Goal: Task Accomplishment & Management: Use online tool/utility

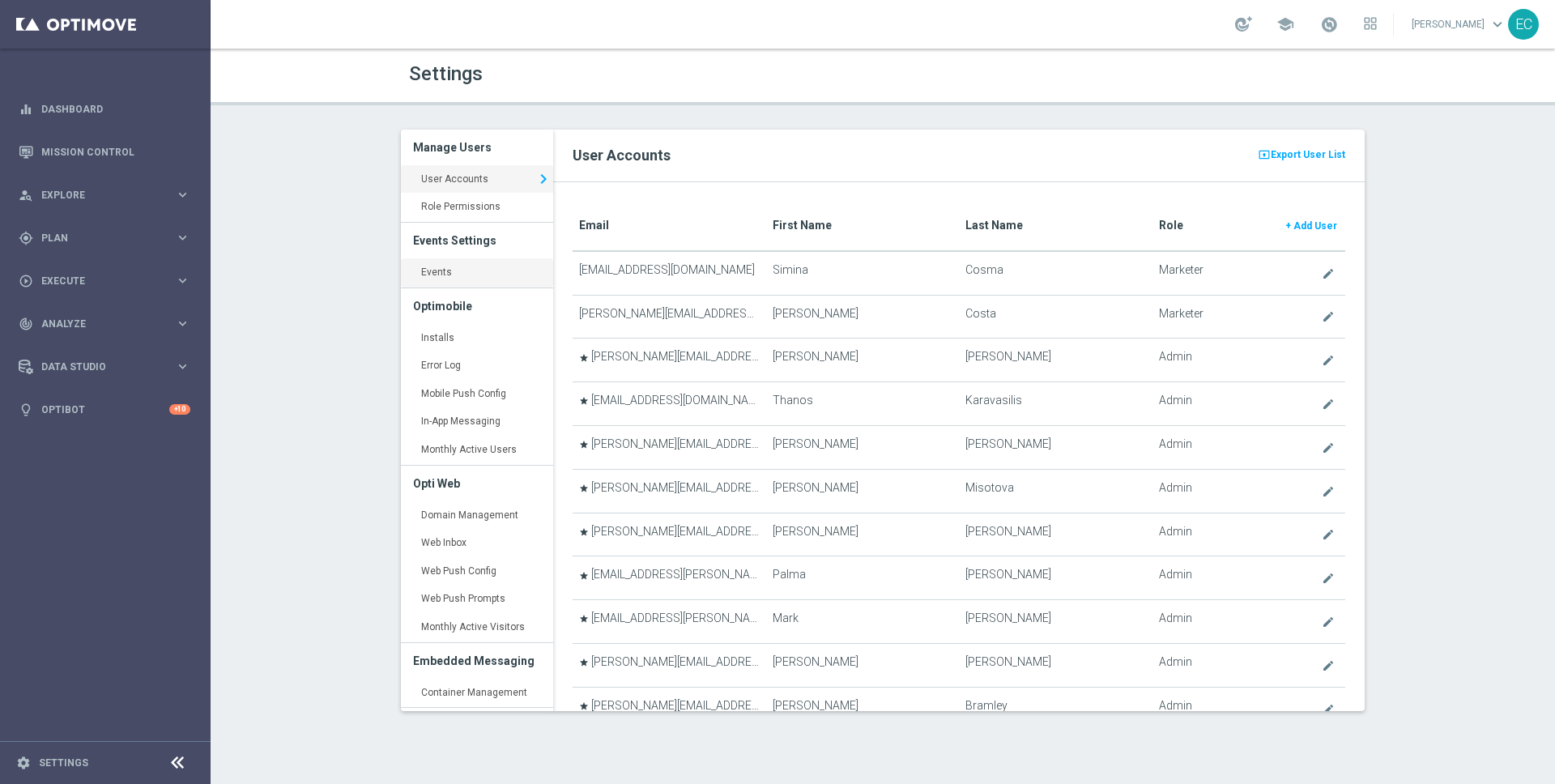
scroll to position [611, 0]
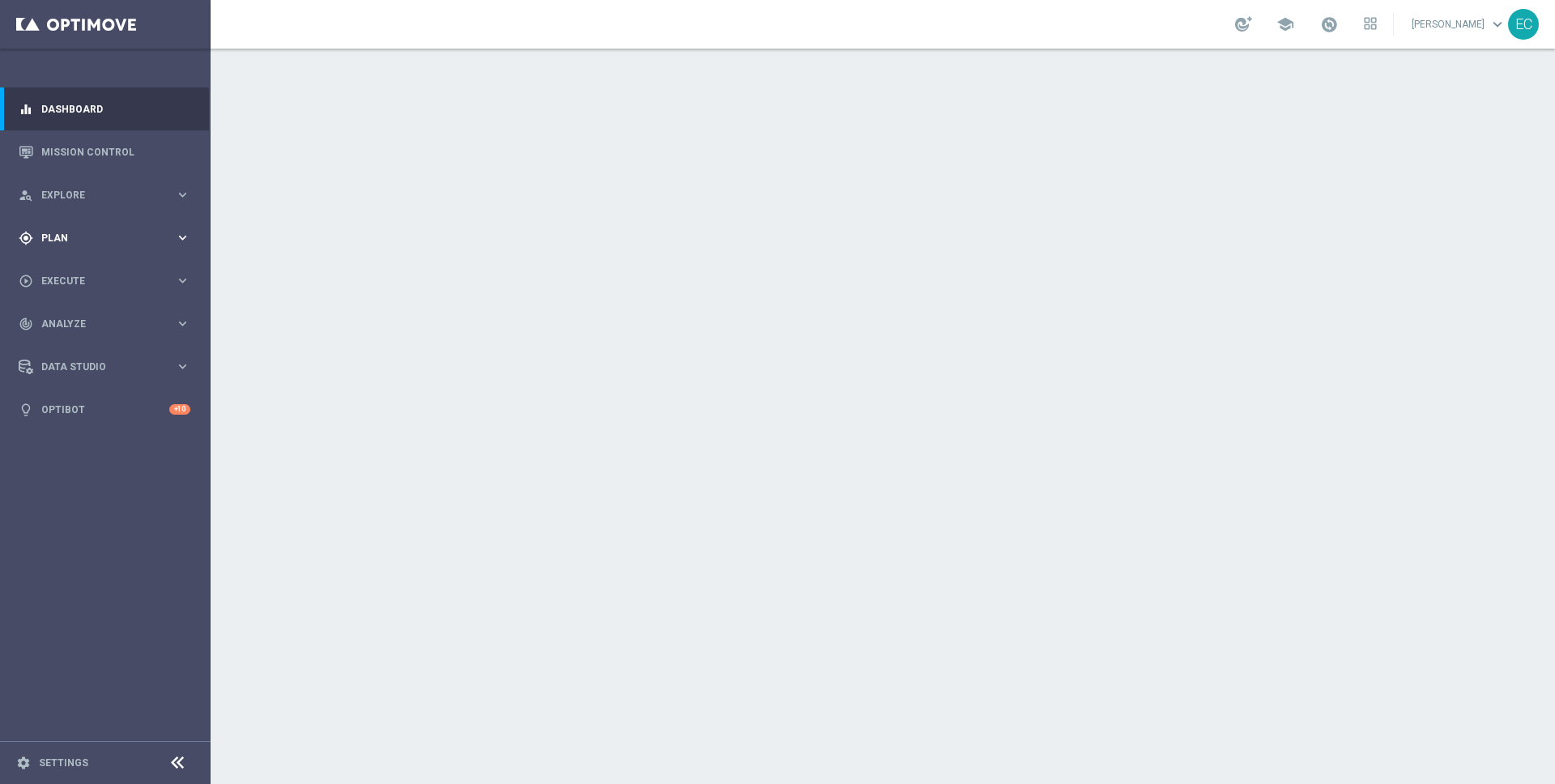
click at [113, 242] on span "Plan" at bounding box center [107, 237] width 133 height 10
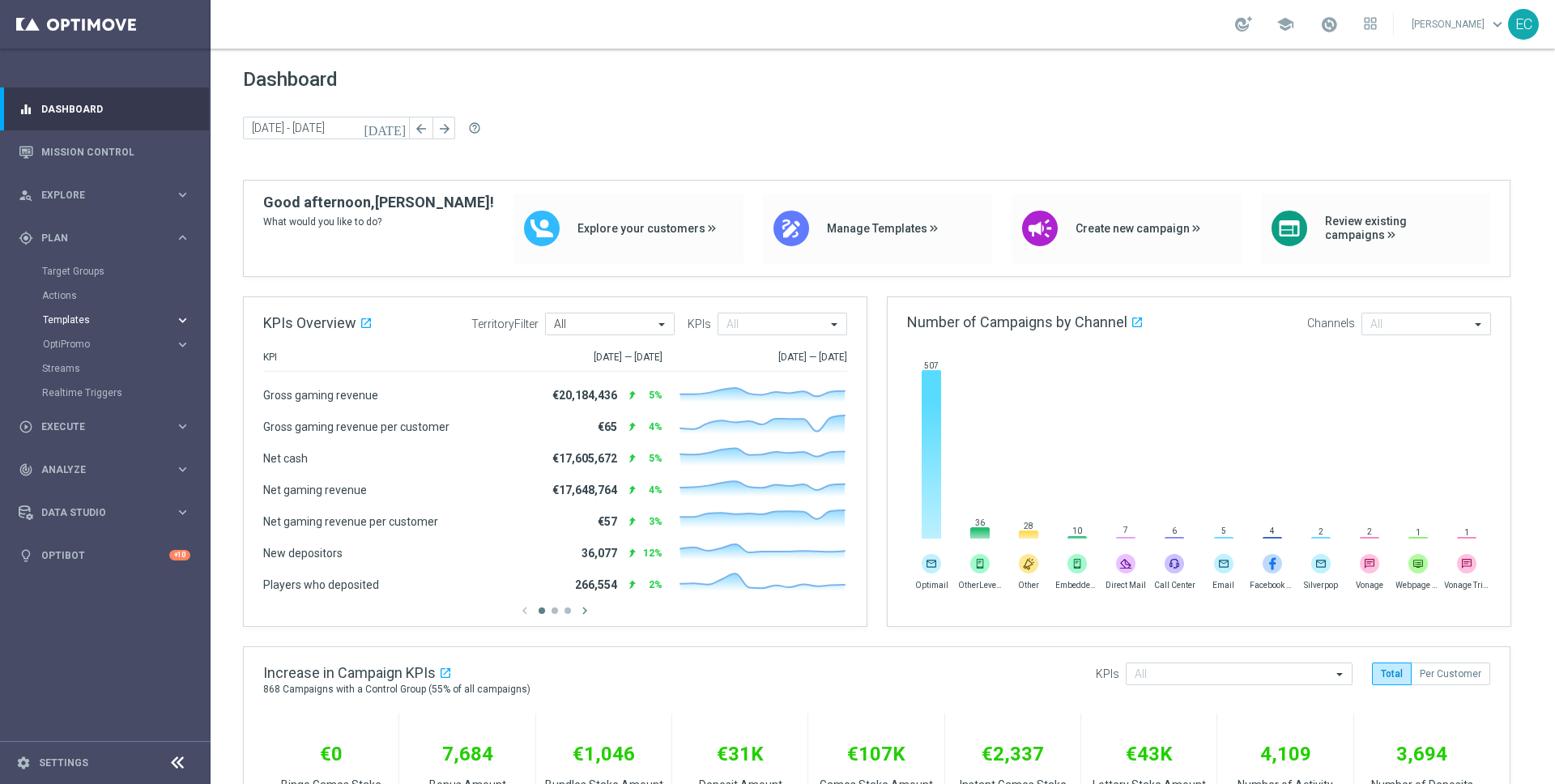
click at [119, 323] on span "Templates" at bounding box center [100, 319] width 116 height 10
click at [89, 559] on div "play_circle_outline Execute keyboard_arrow_right" at bounding box center [105, 571] width 209 height 43
click at [87, 248] on div "gps_fixed Plan keyboard_arrow_right" at bounding box center [105, 237] width 209 height 43
click at [70, 513] on link "Streams" at bounding box center [105, 514] width 126 height 13
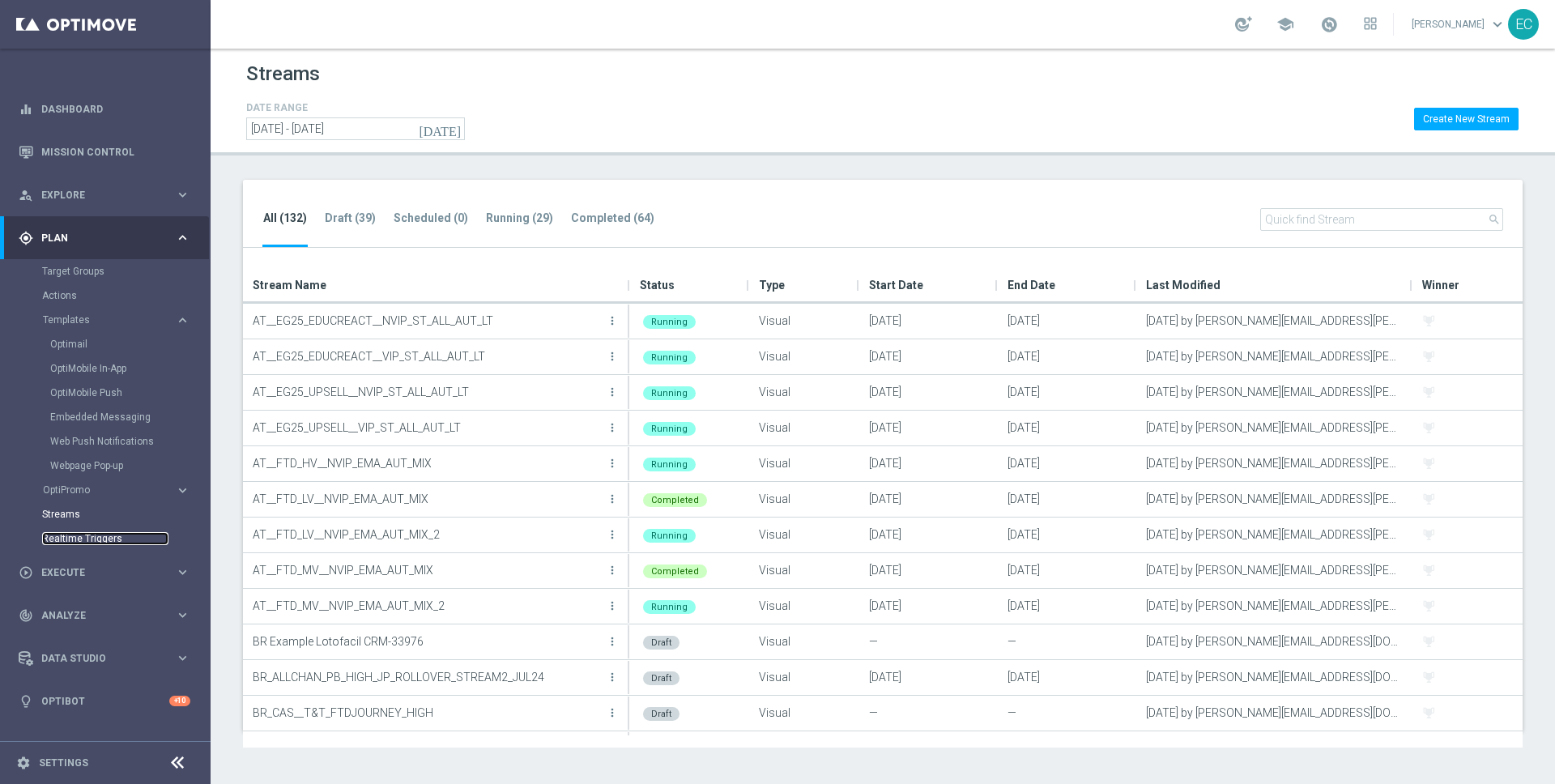
click at [97, 535] on link "Realtime Triggers" at bounding box center [105, 538] width 126 height 13
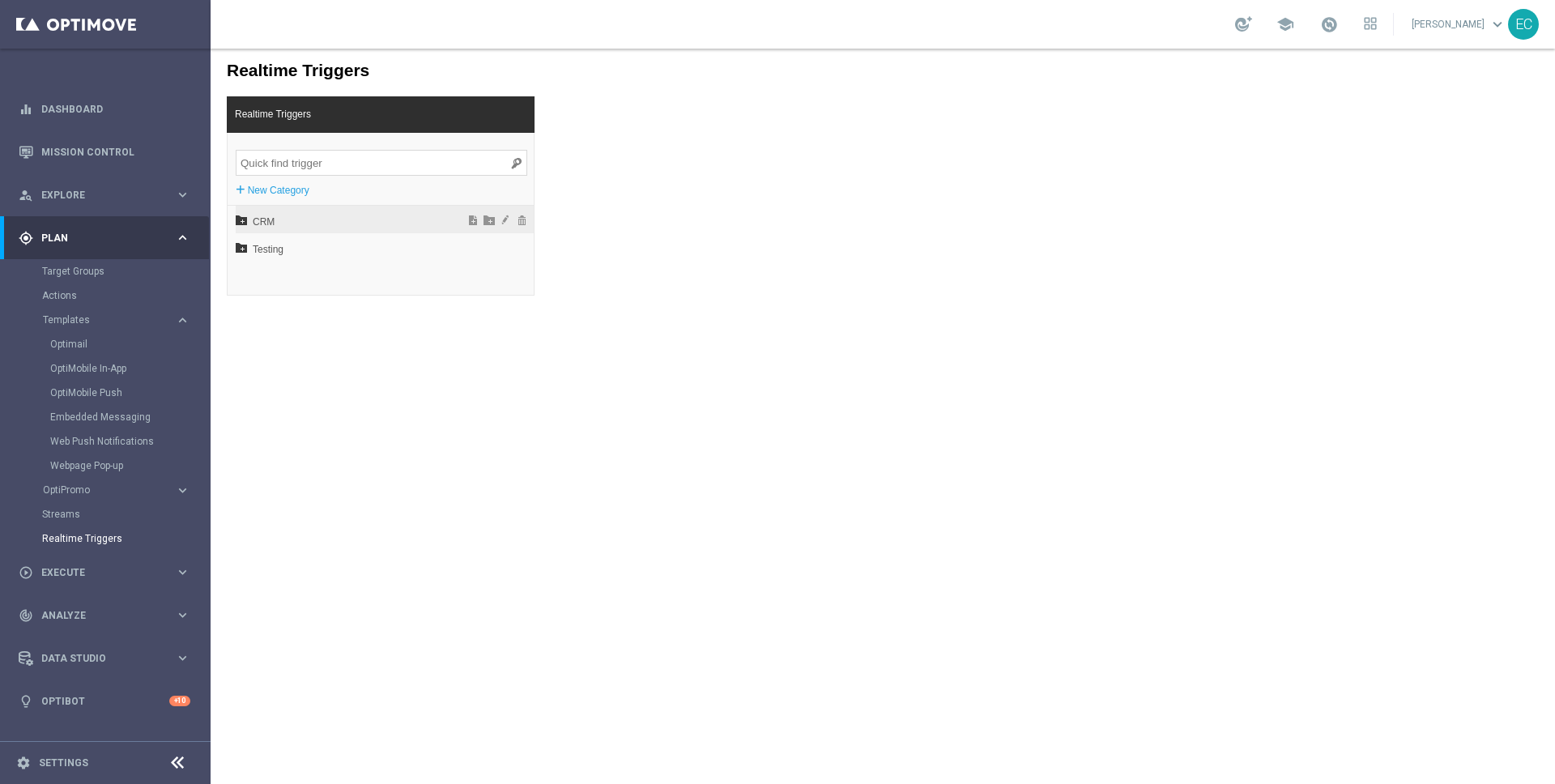
click at [278, 225] on span "CRM" at bounding box center [342, 222] width 179 height 28
click at [289, 271] on span "EN" at bounding box center [348, 277] width 174 height 28
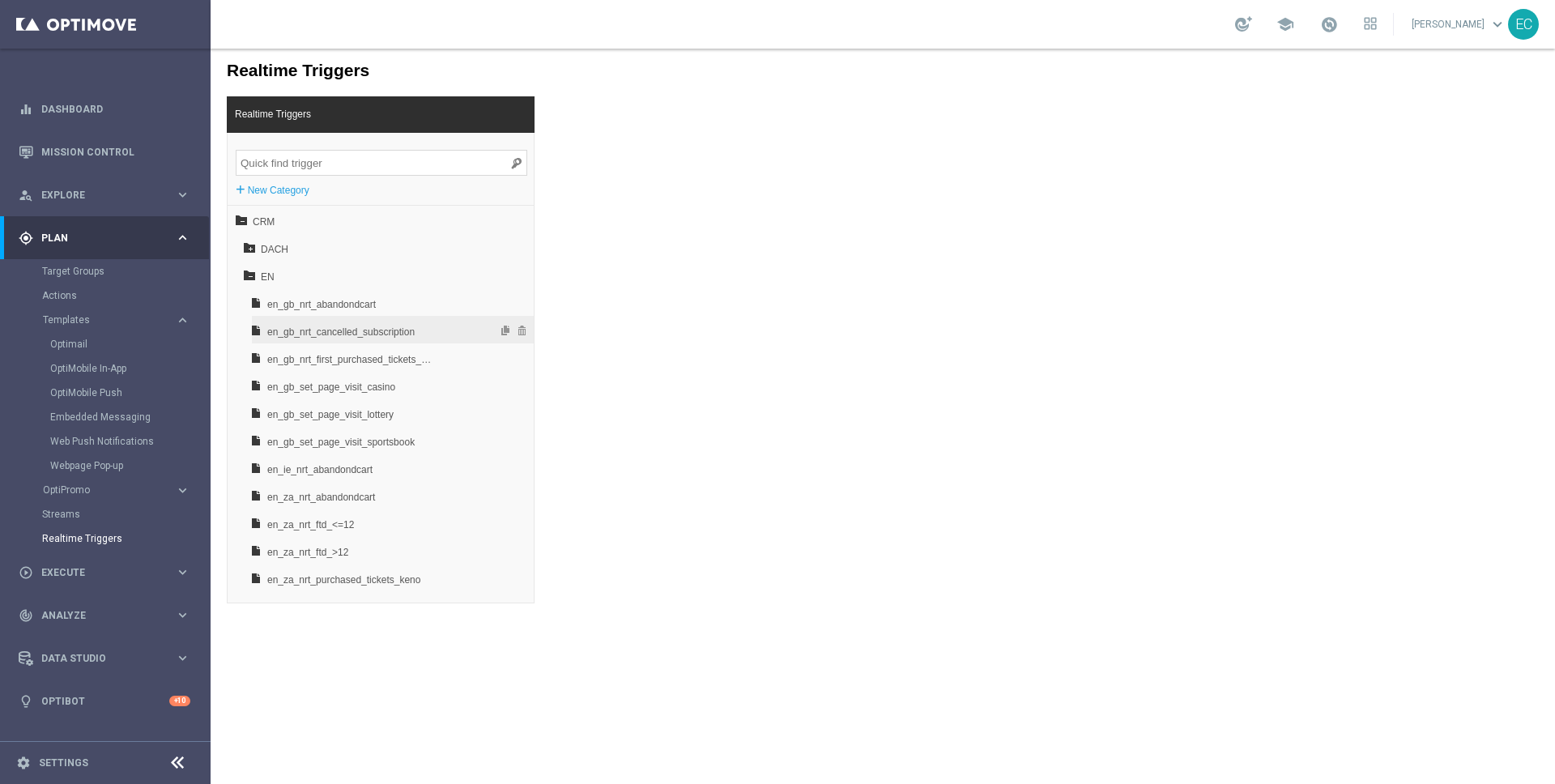
click at [401, 331] on span "en_gb_nrt_cancelled_subscription" at bounding box center [351, 332] width 169 height 28
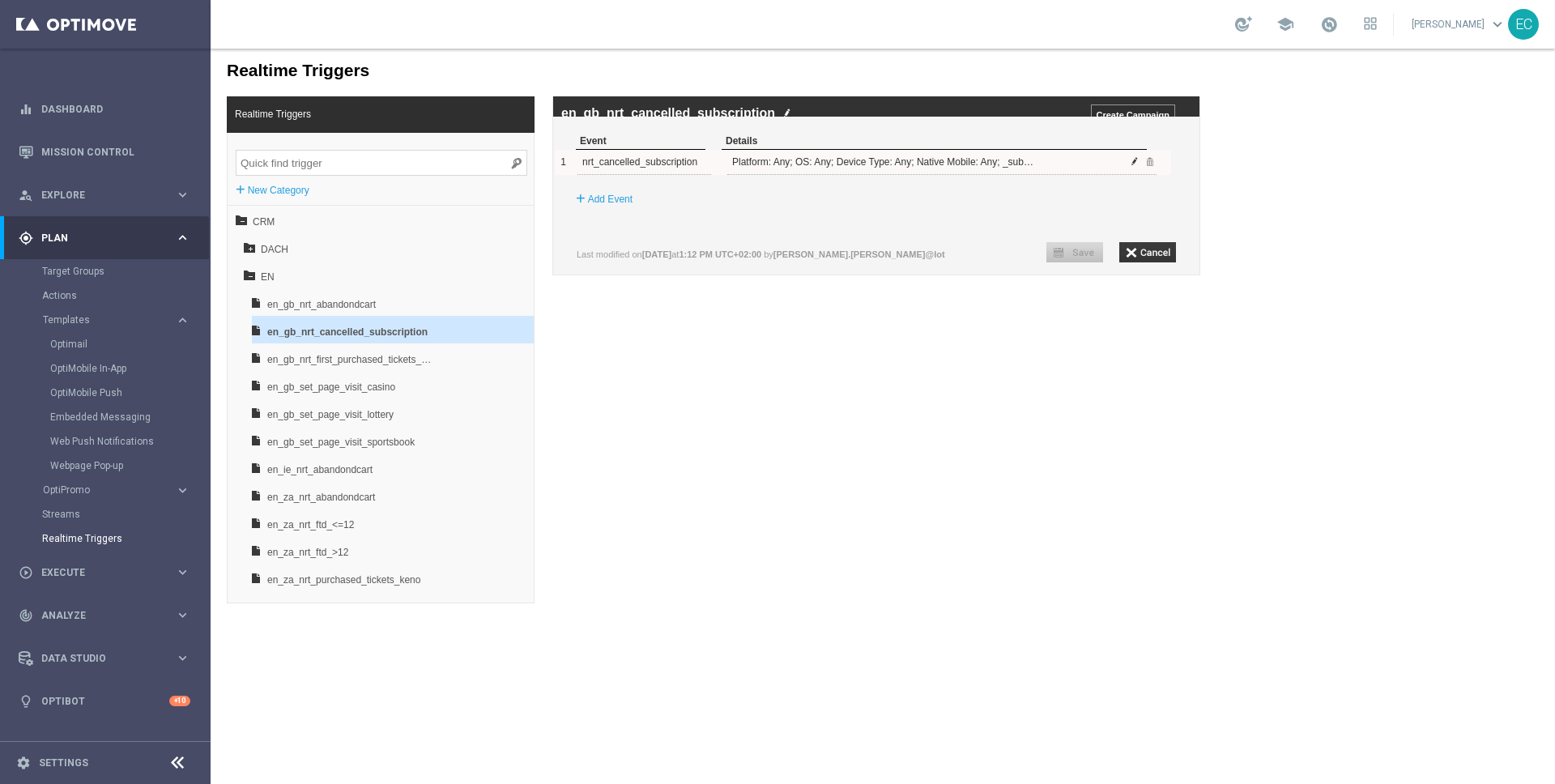
click at [1135, 166] on span at bounding box center [1134, 160] width 10 height 10
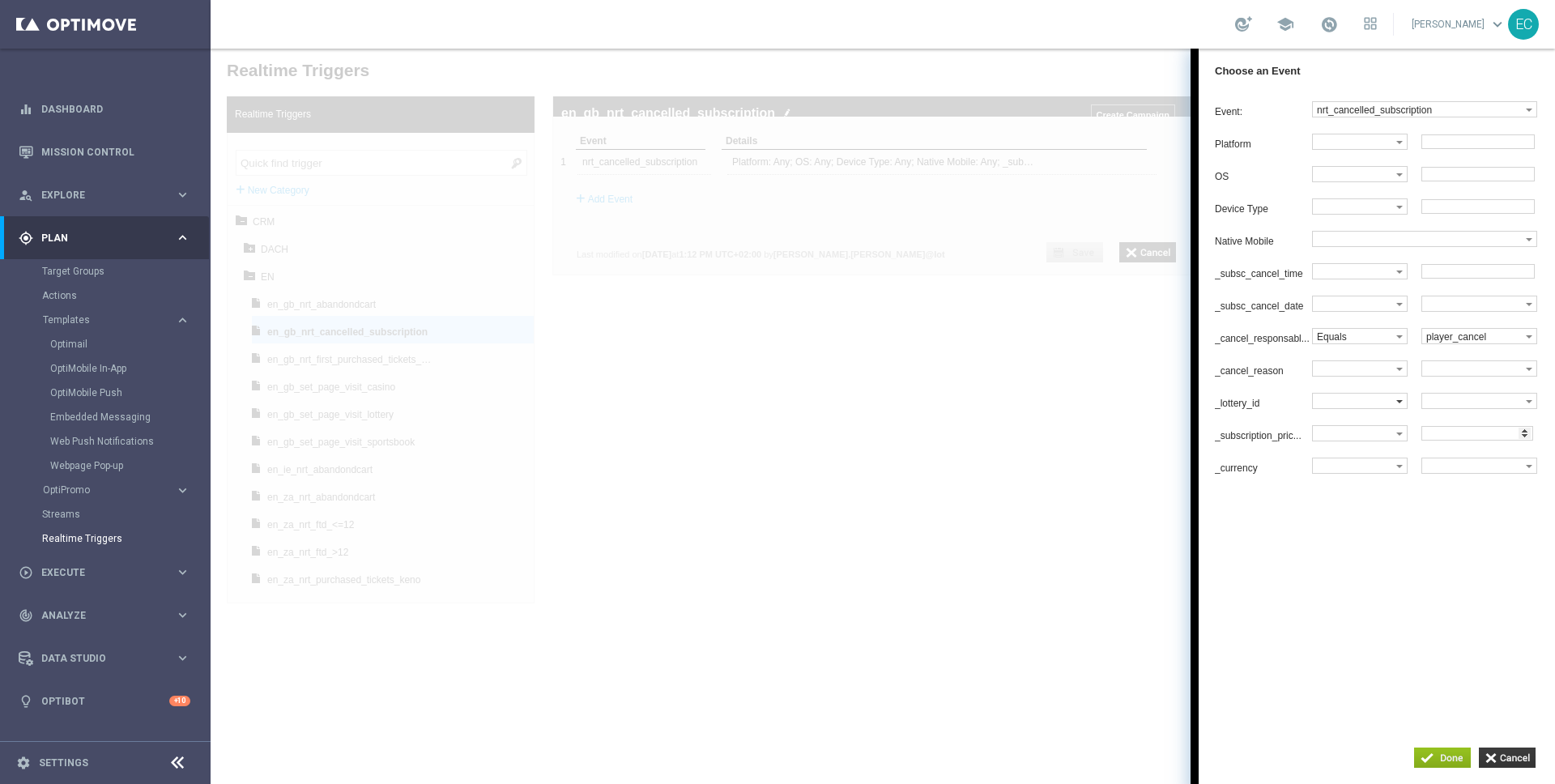
click at [1362, 408] on label at bounding box center [1354, 400] width 84 height 15
click at [1512, 753] on input "button" at bounding box center [1506, 757] width 57 height 20
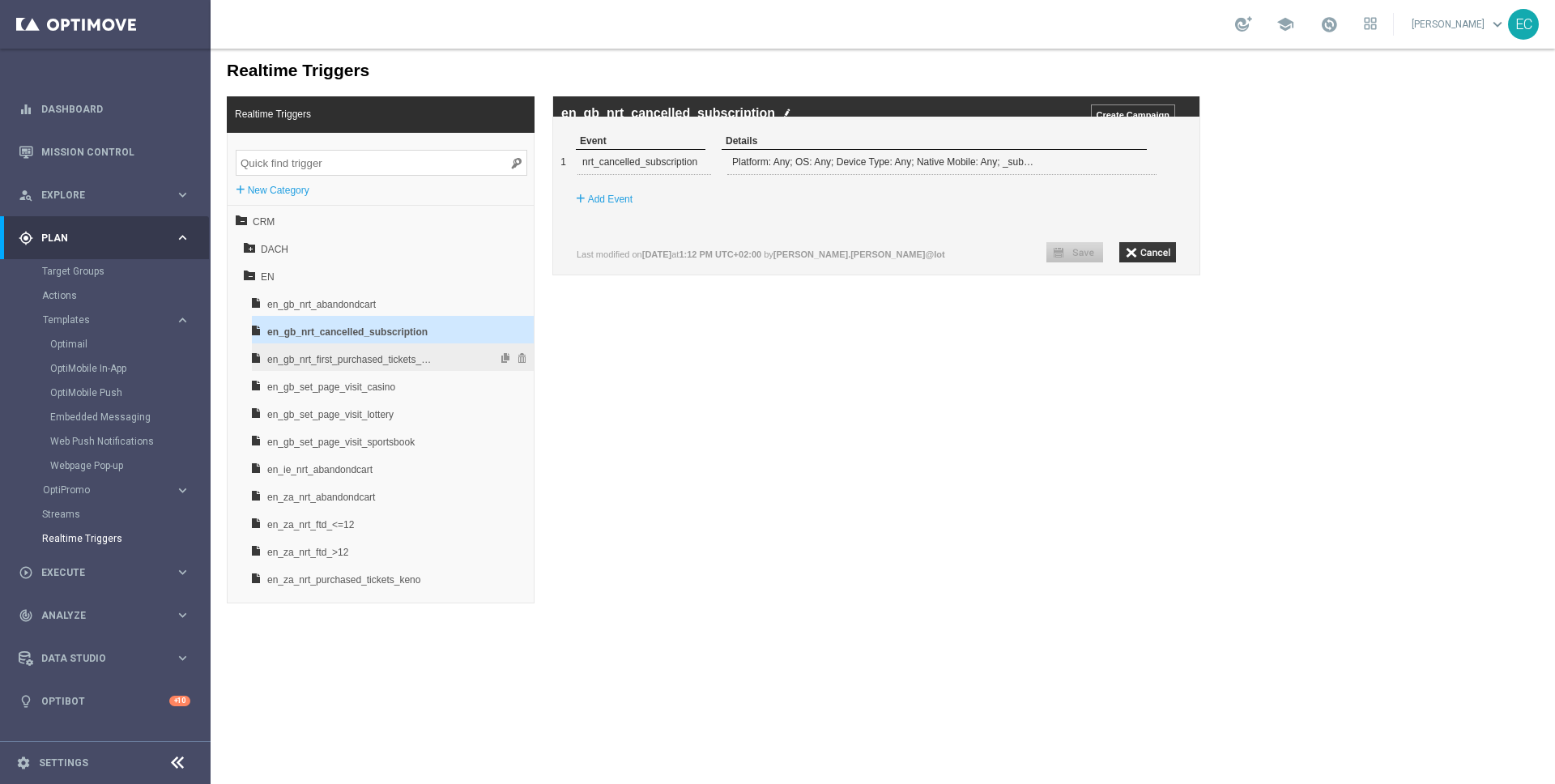
click at [386, 357] on span "en_gb_nrt_first_purchased_tickets_millionaire" at bounding box center [351, 359] width 169 height 28
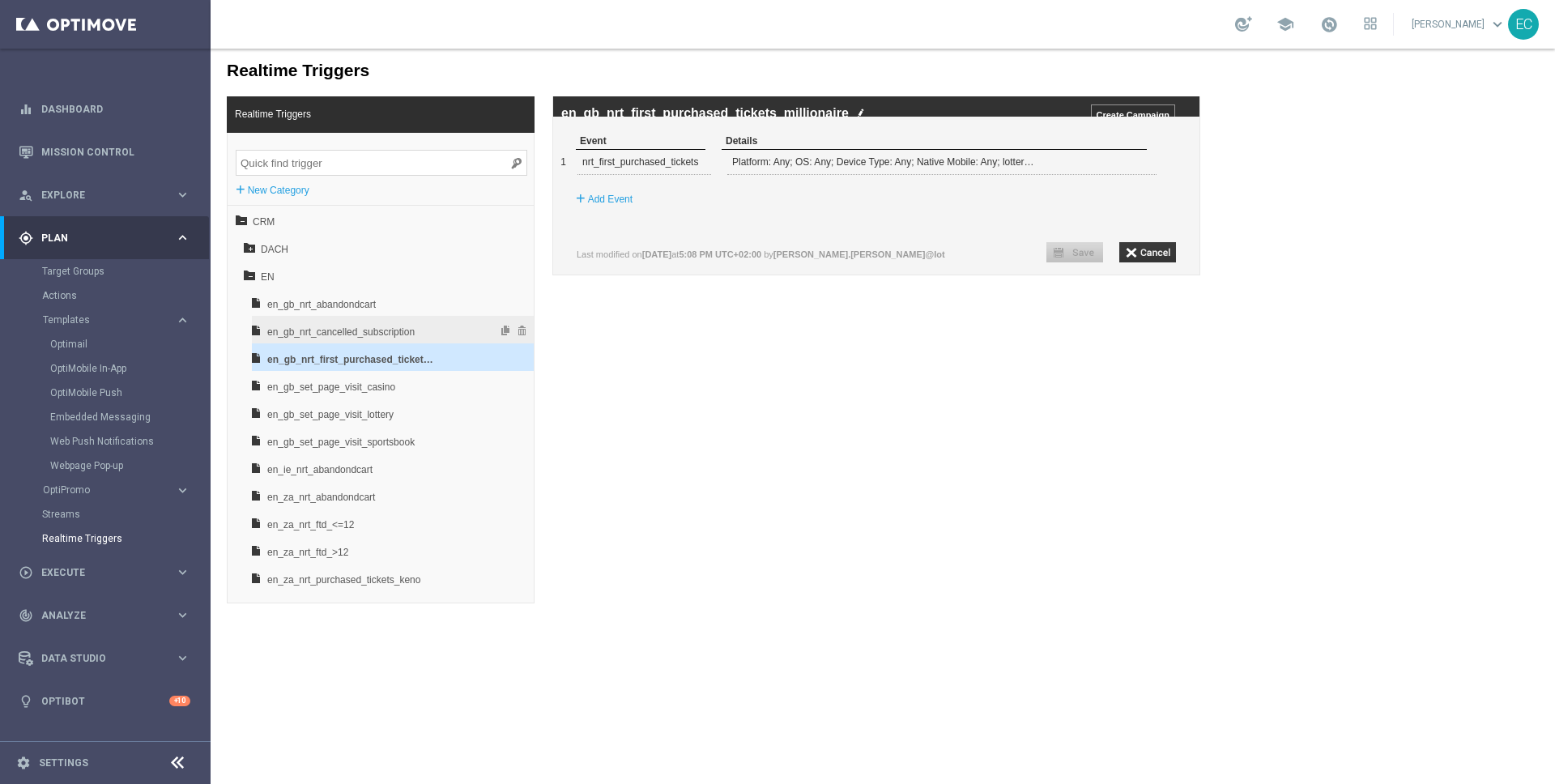
click at [379, 330] on span "en_gb_nrt_cancelled_subscription" at bounding box center [351, 332] width 169 height 28
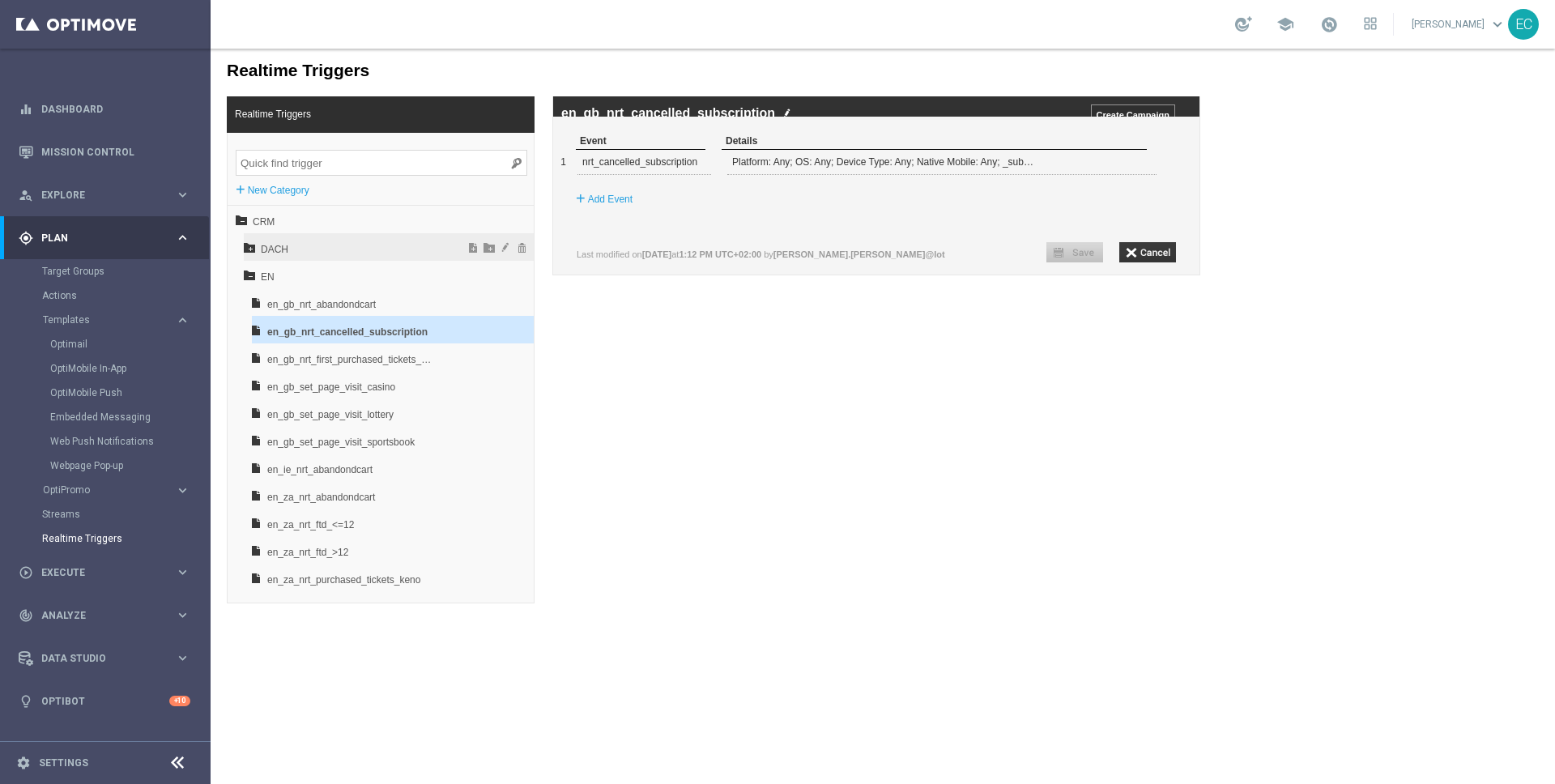
click at [303, 249] on span "DACH" at bounding box center [348, 249] width 174 height 28
click at [254, 275] on icon at bounding box center [249, 274] width 11 height 11
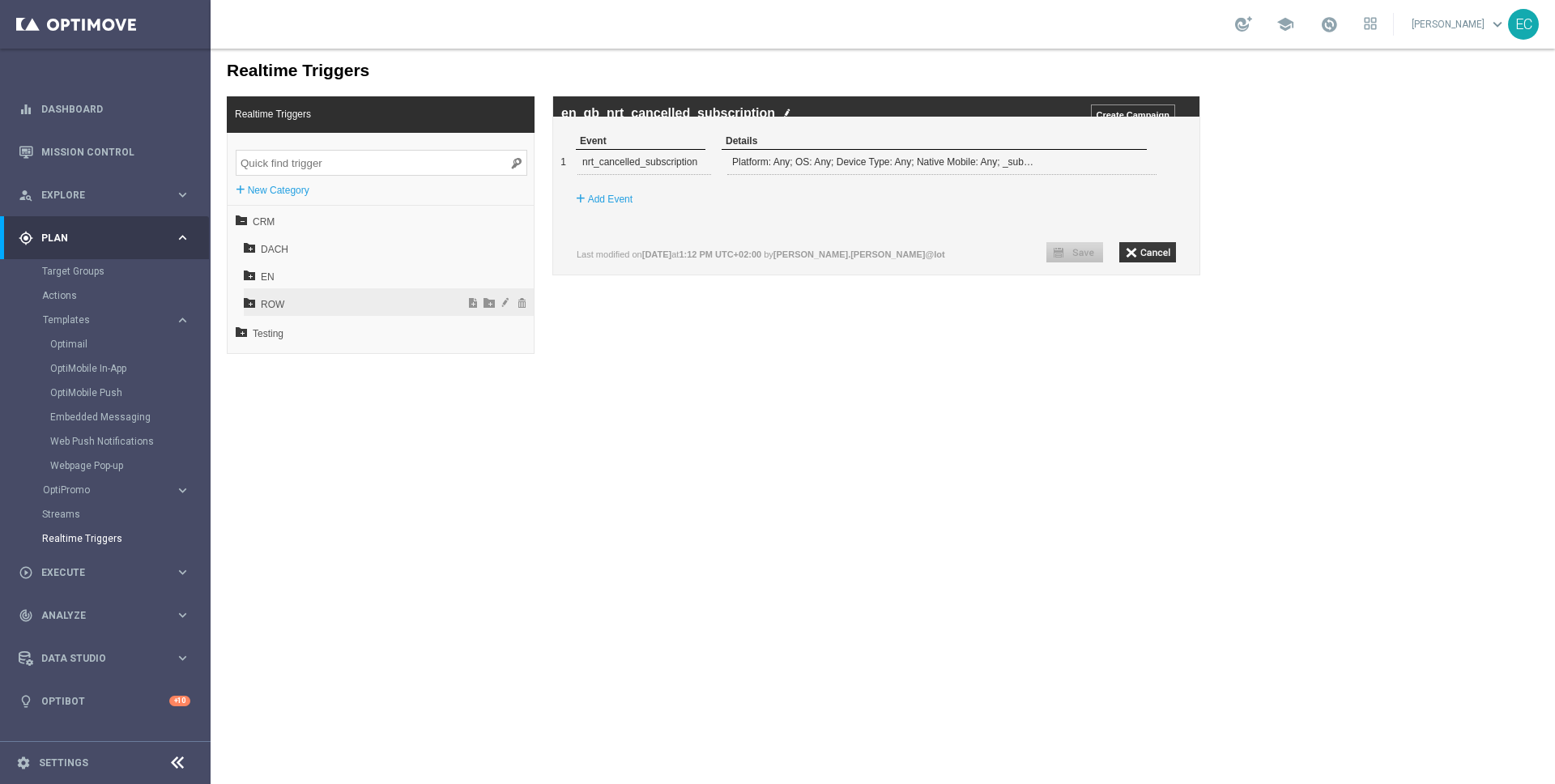
click at [251, 302] on icon at bounding box center [249, 302] width 11 height 11
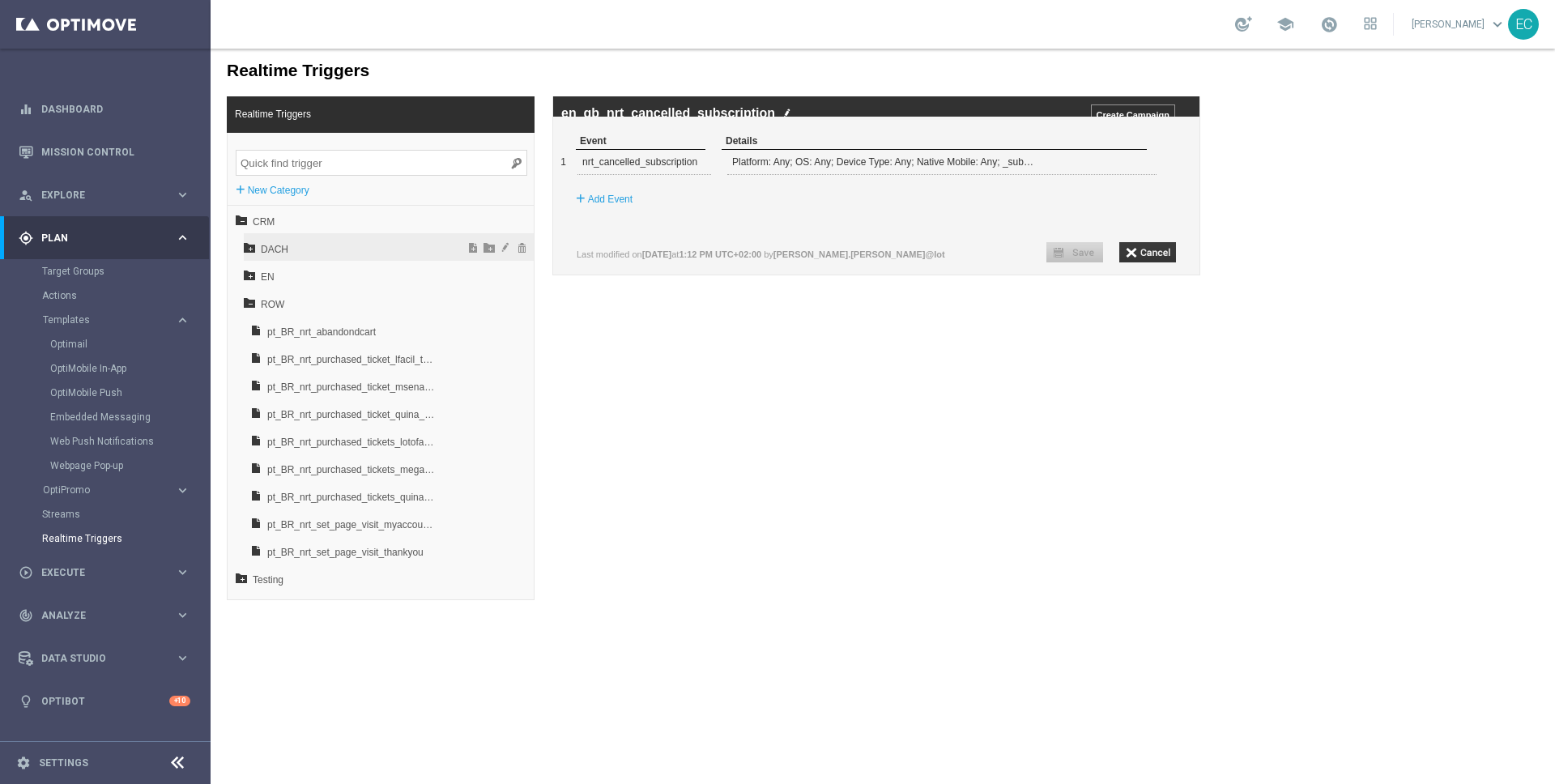
click at [277, 255] on span "DACH" at bounding box center [348, 249] width 174 height 28
click at [253, 248] on icon at bounding box center [249, 247] width 11 height 11
click at [247, 272] on icon at bounding box center [249, 274] width 11 height 11
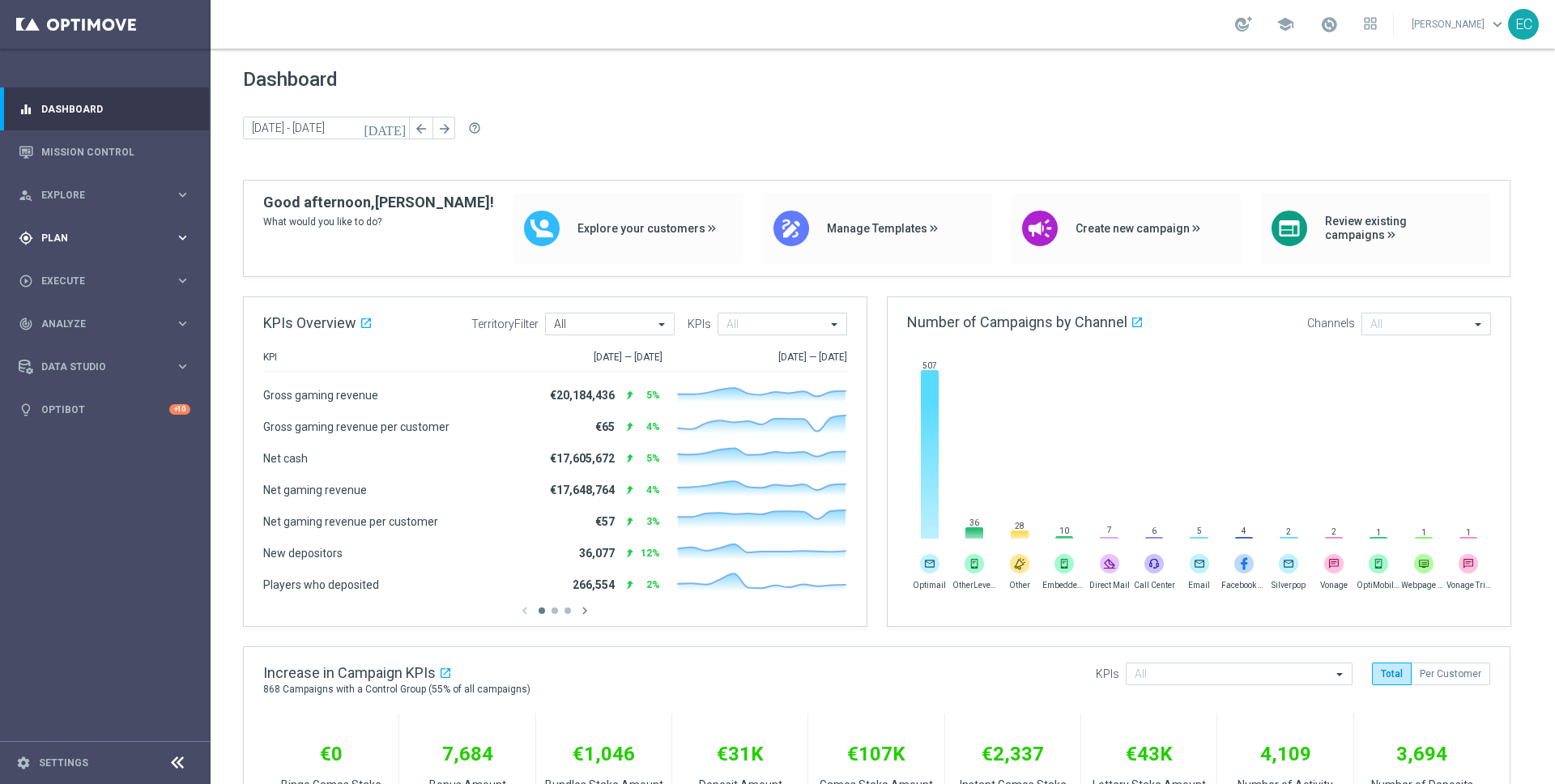
click at [114, 240] on span "Plan" at bounding box center [107, 237] width 133 height 10
click at [90, 318] on span "Templates" at bounding box center [100, 319] width 116 height 10
click at [87, 582] on div "play_circle_outline Execute keyboard_arrow_right" at bounding box center [105, 571] width 209 height 43
click at [104, 311] on link "Campaign Builder" at bounding box center [105, 314] width 126 height 13
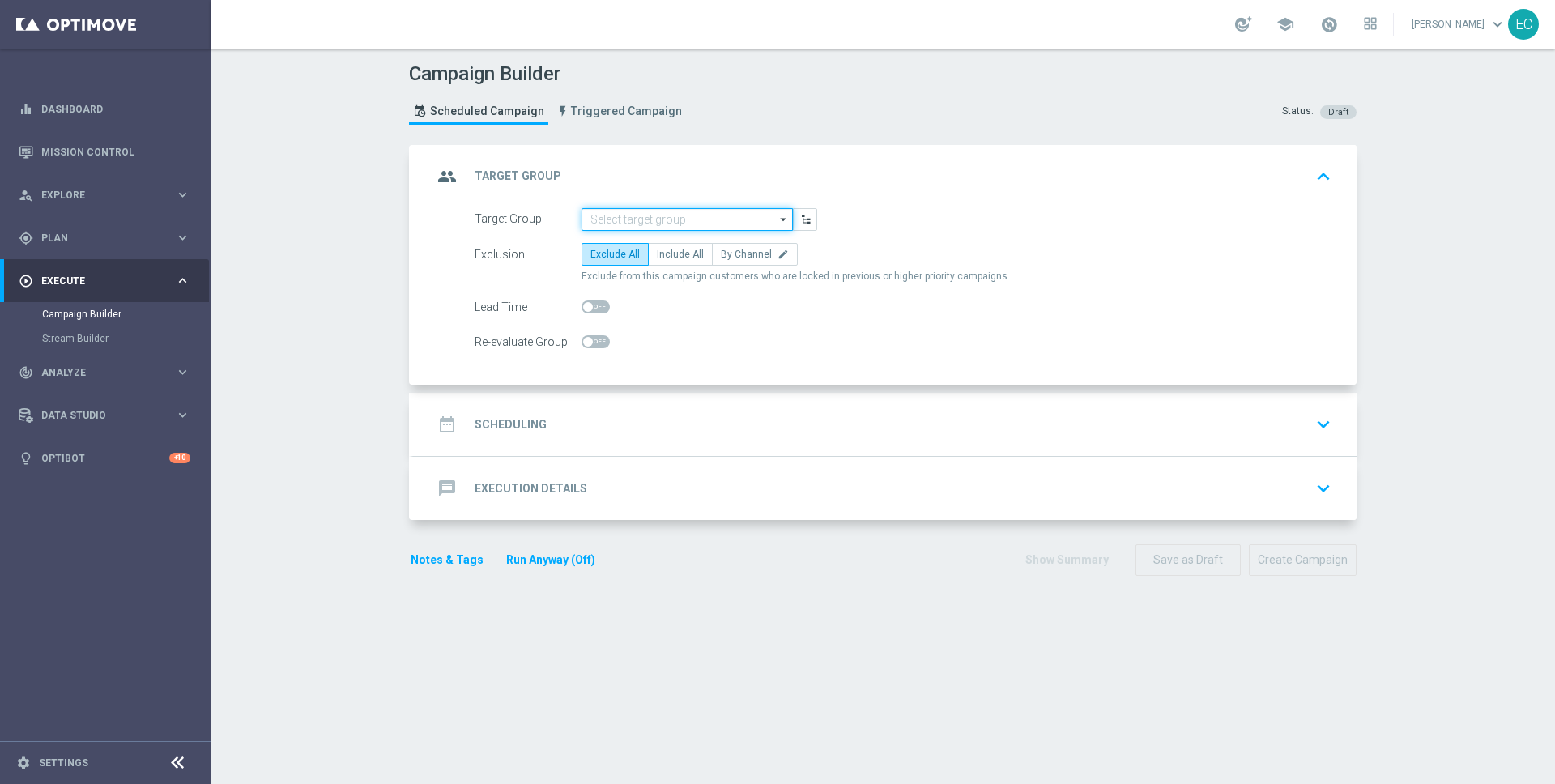
click at [692, 212] on input at bounding box center [687, 220] width 211 height 23
